Goal: Information Seeking & Learning: Compare options

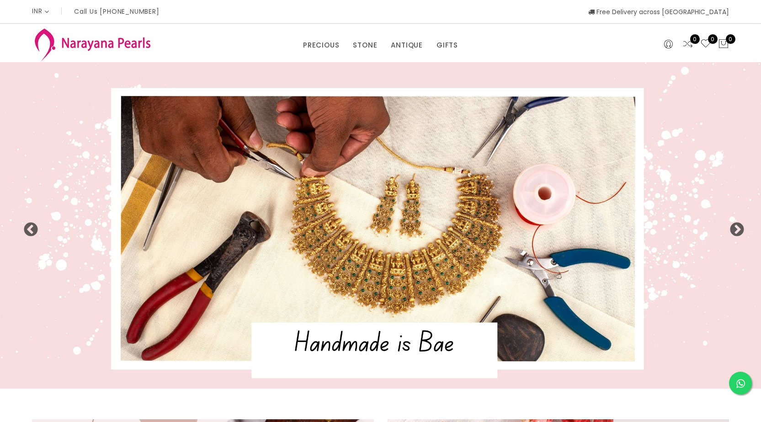
select select "INR"
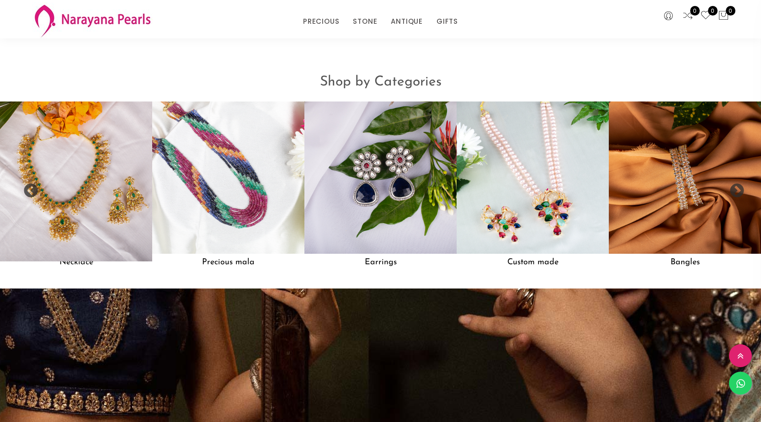
scroll to position [814, 0]
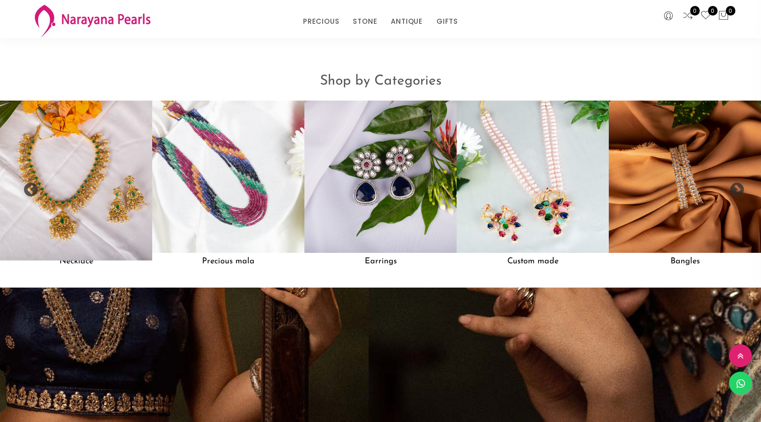
click at [78, 268] on h5 "Necklace" at bounding box center [76, 261] width 152 height 17
click at [78, 218] on img at bounding box center [75, 176] width 167 height 167
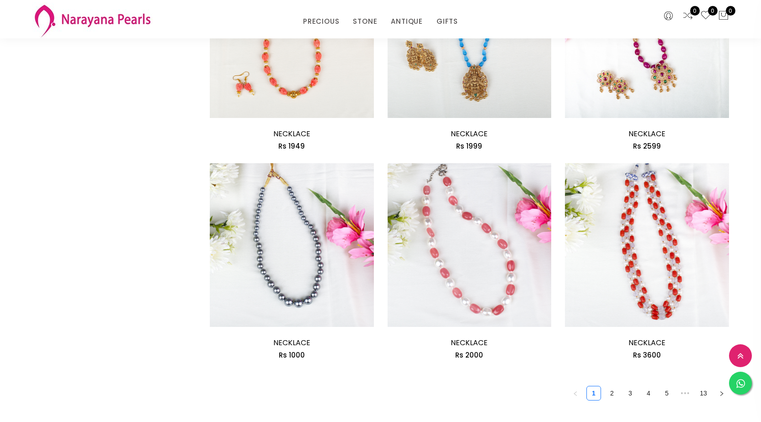
scroll to position [1470, 0]
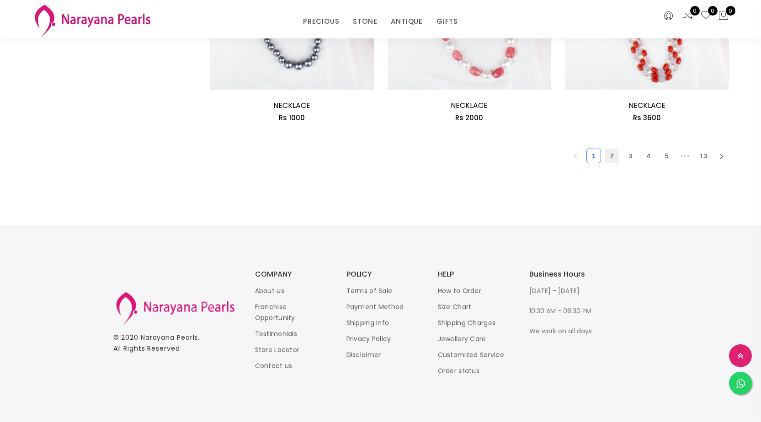
click at [610, 153] on link "2" at bounding box center [612, 156] width 14 height 14
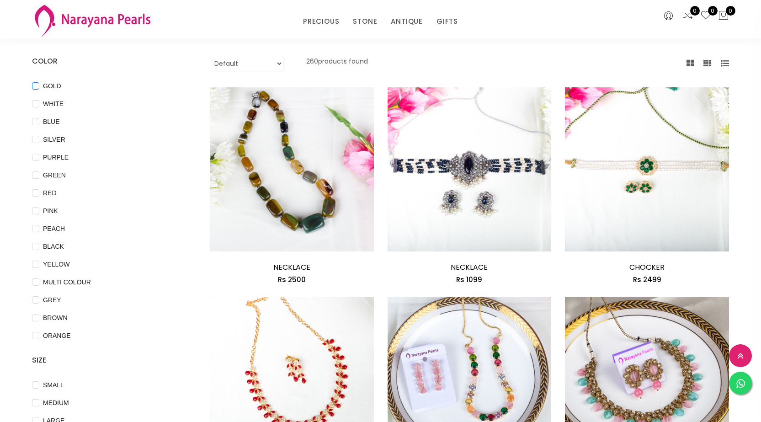
scroll to position [137, 0]
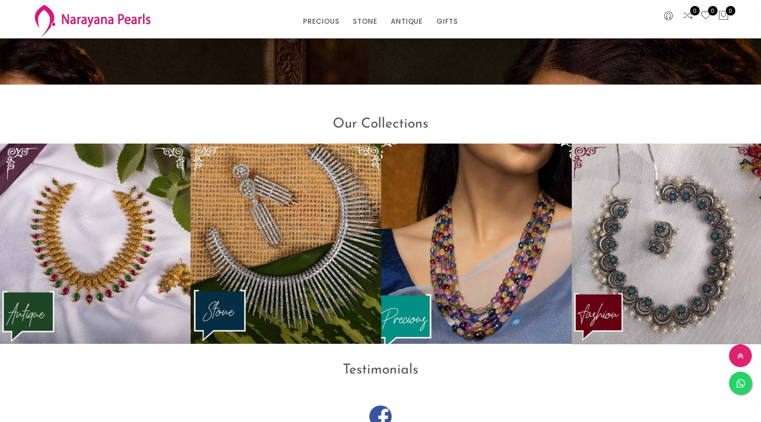
scroll to position [1169, 0]
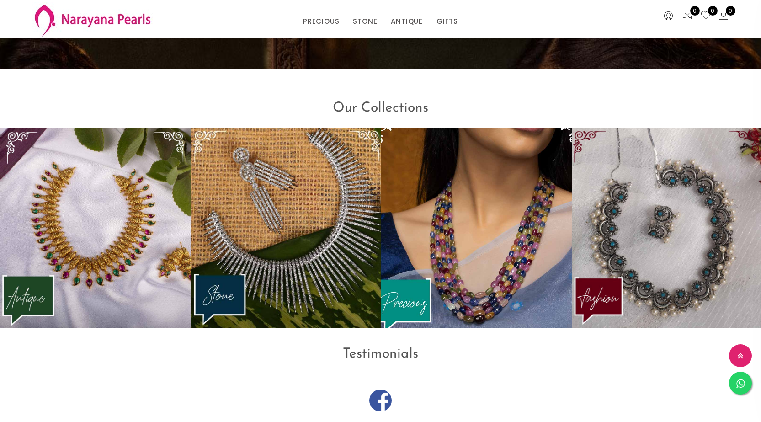
click at [442, 254] on img at bounding box center [476, 227] width 210 height 220
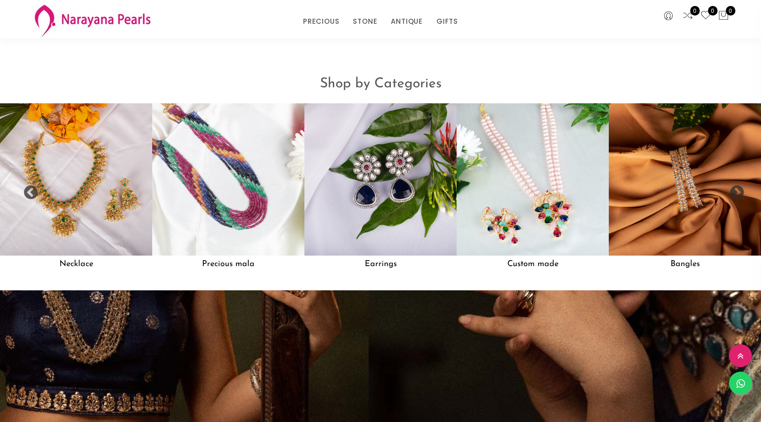
scroll to position [758, 0]
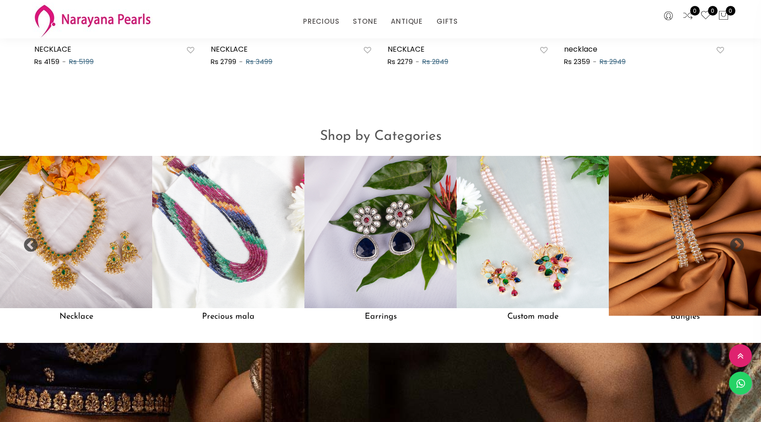
click at [680, 236] on img at bounding box center [684, 231] width 167 height 167
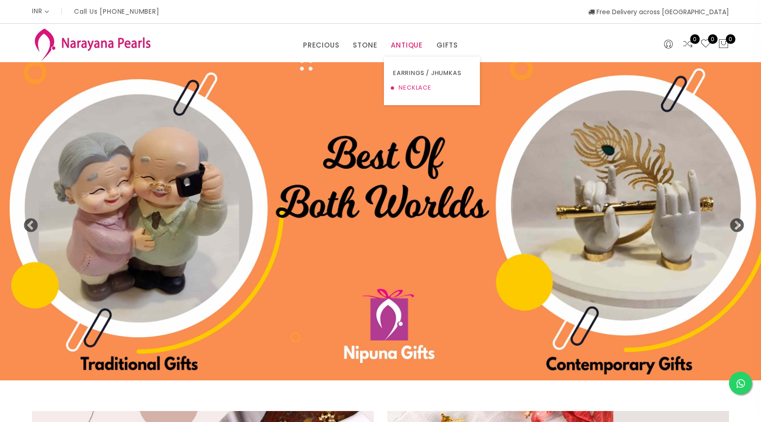
click at [409, 87] on link "NECKLACE" at bounding box center [432, 87] width 78 height 15
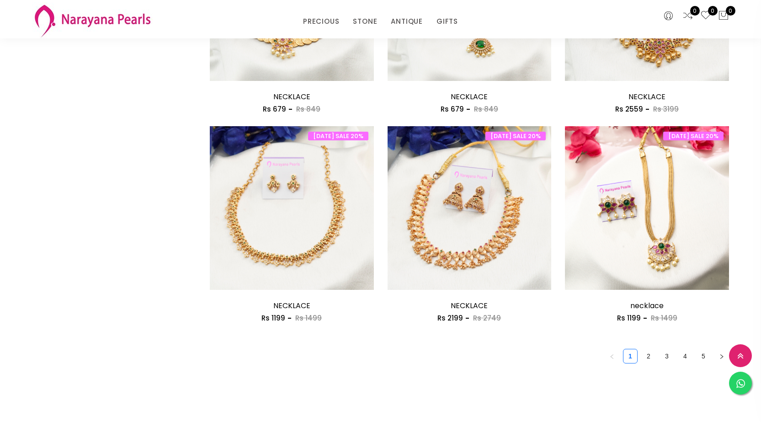
scroll to position [1370, 0]
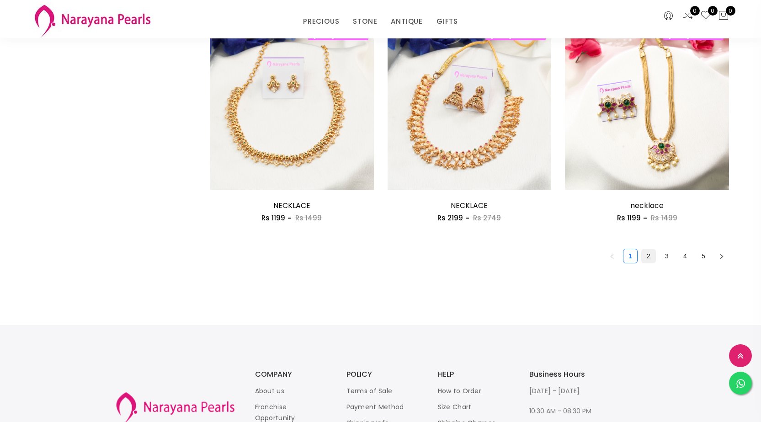
click at [651, 254] on link "2" at bounding box center [648, 256] width 14 height 14
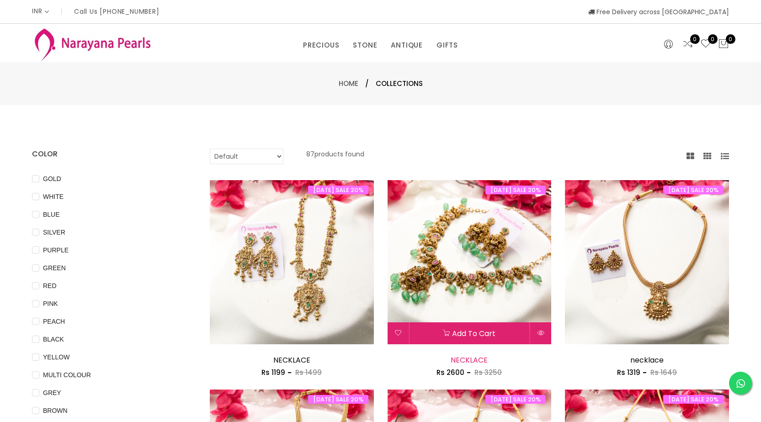
click at [470, 356] on link "NECKLACE" at bounding box center [468, 359] width 37 height 11
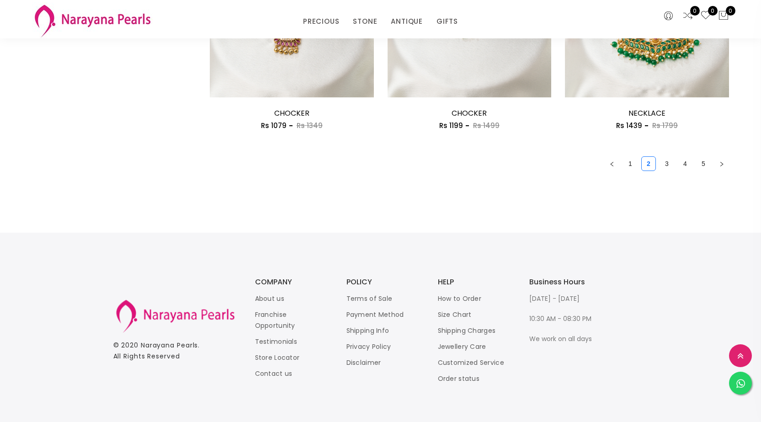
scroll to position [1470, 0]
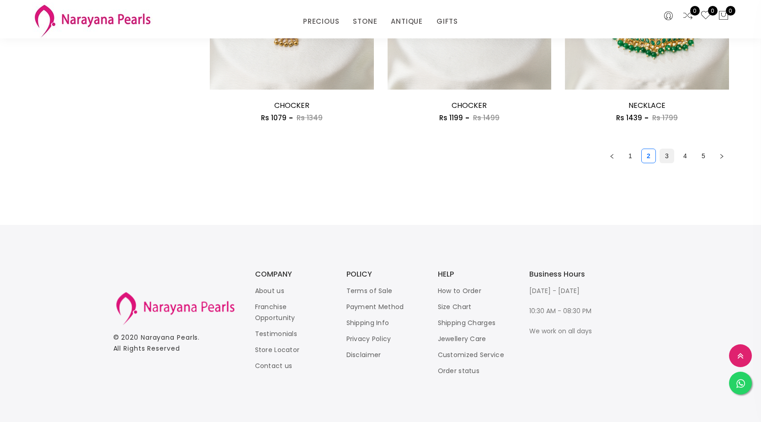
click at [668, 155] on link "3" at bounding box center [667, 156] width 14 height 14
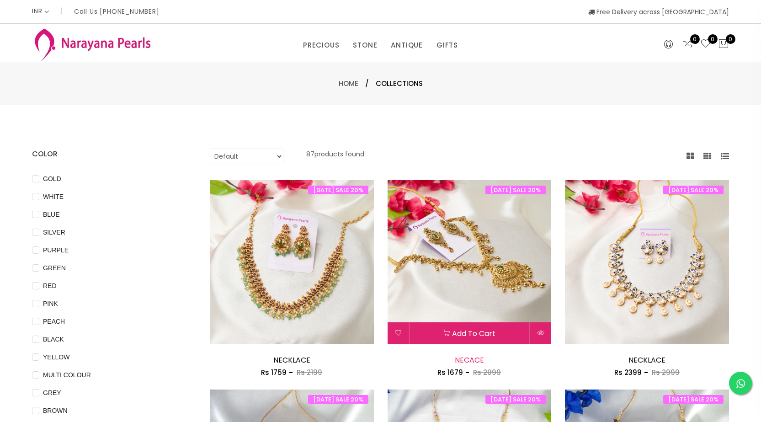
click at [463, 358] on link "NECACE" at bounding box center [468, 359] width 29 height 11
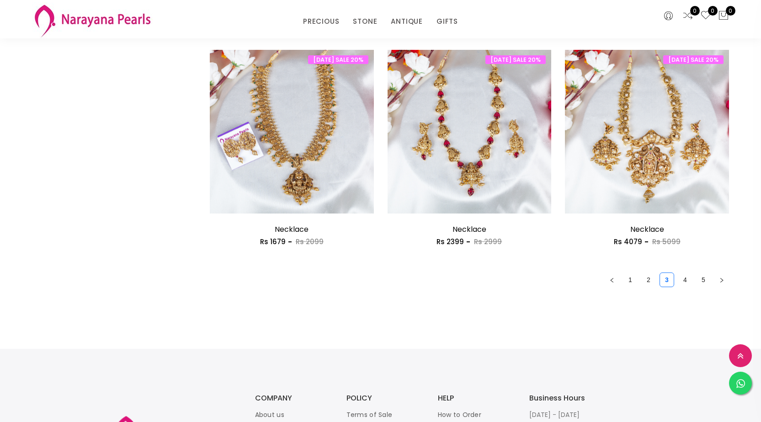
scroll to position [1470, 0]
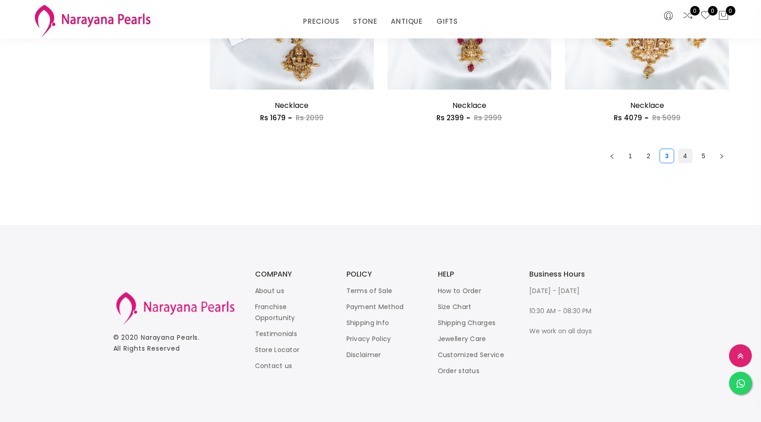
click at [684, 154] on link "4" at bounding box center [685, 156] width 14 height 14
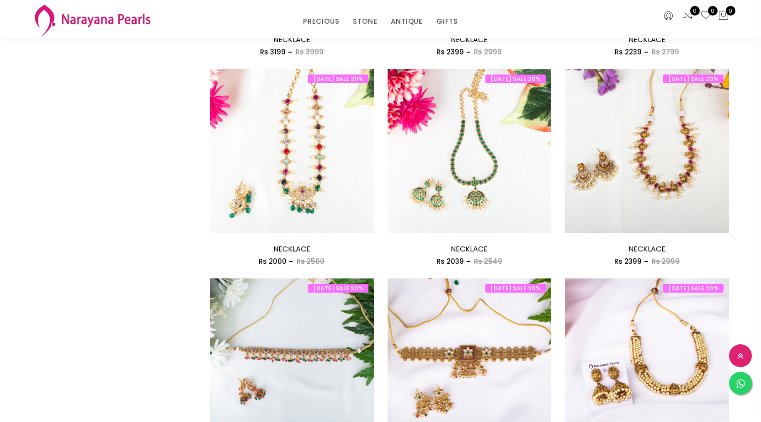
scroll to position [1142, 0]
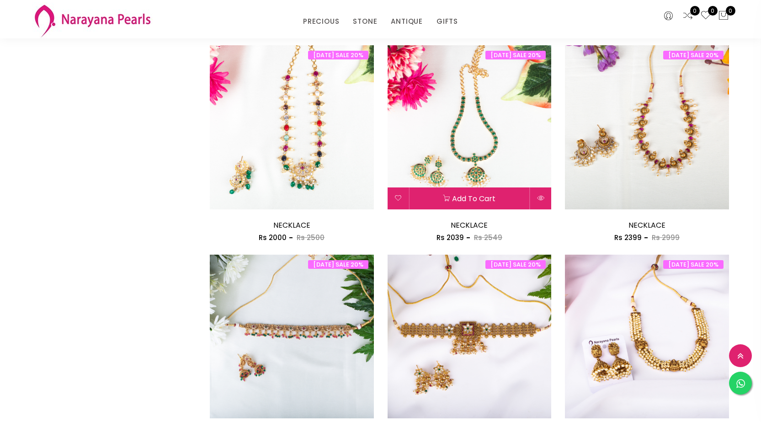
click at [428, 167] on img at bounding box center [469, 127] width 164 height 164
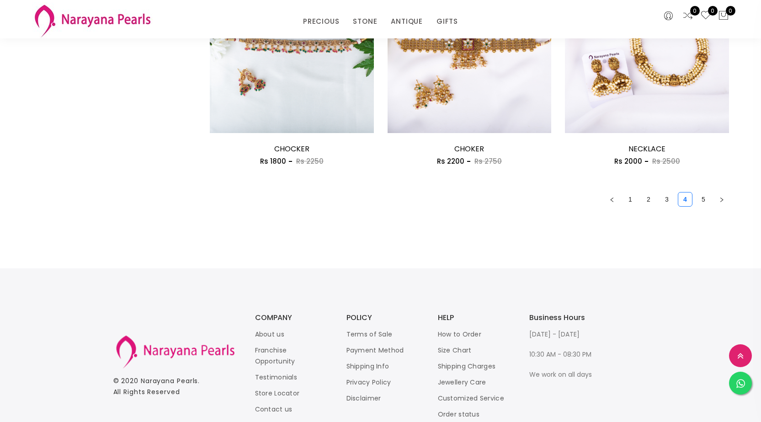
scroll to position [1290, 0]
